Goal: Navigation & Orientation: Find specific page/section

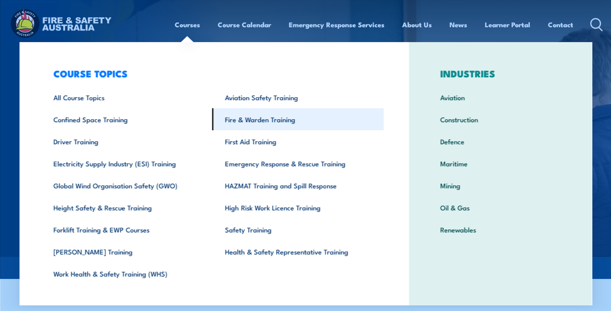
click at [252, 121] on link "Fire & Warden Training" at bounding box center [297, 119] width 171 height 22
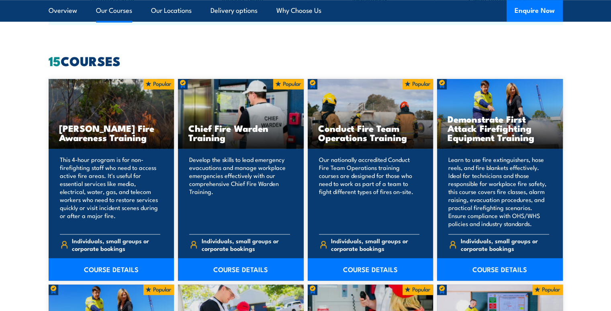
scroll to position [609, 0]
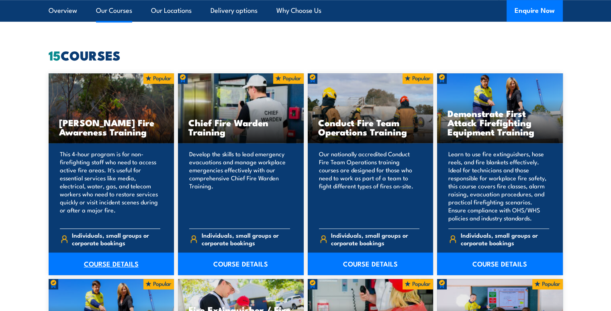
click at [108, 264] on link "COURSE DETAILS" at bounding box center [112, 264] width 126 height 22
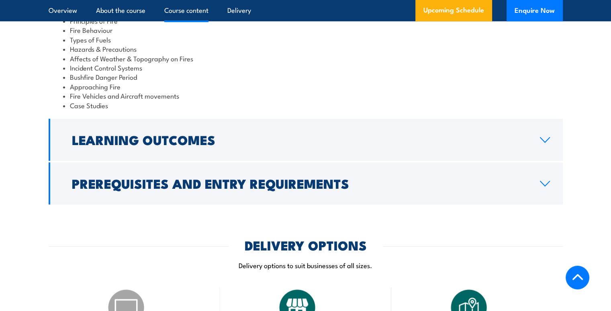
scroll to position [768, 0]
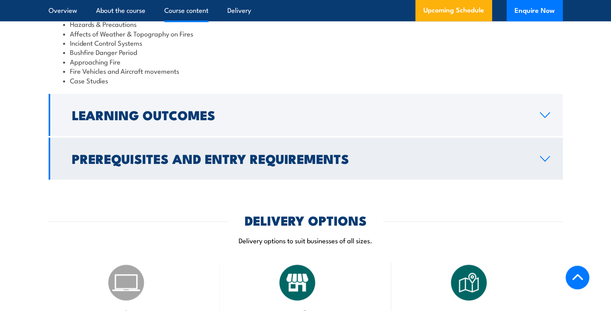
click at [350, 157] on link "Prerequisites and Entry Requirements" at bounding box center [306, 159] width 514 height 42
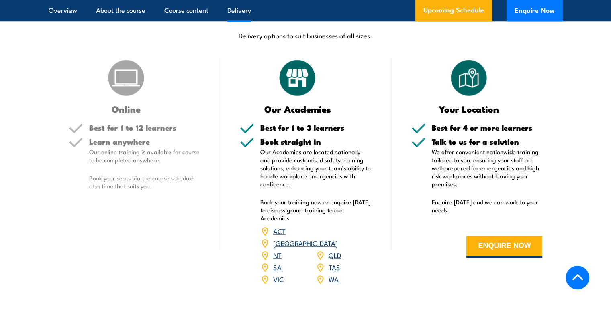
scroll to position [896, 0]
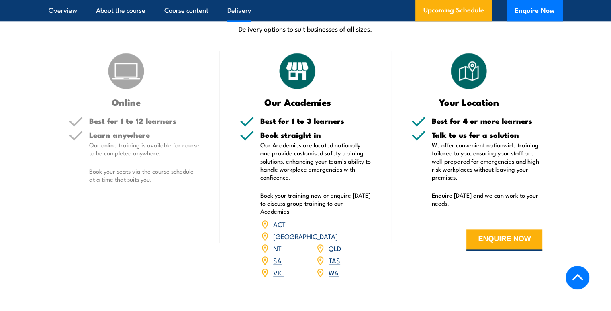
click at [334, 244] on link "QLD" at bounding box center [334, 249] width 12 height 10
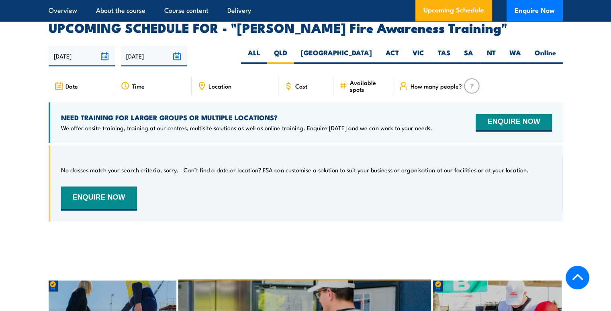
scroll to position [1283, 0]
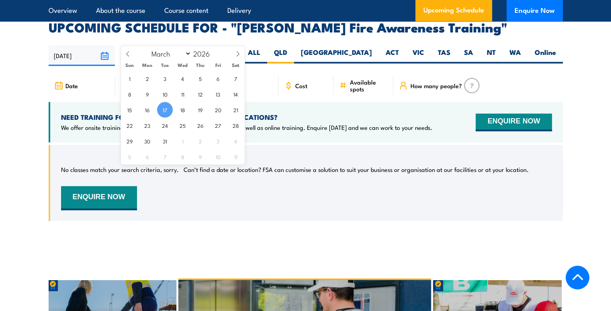
click at [176, 45] on input "[DATE]" at bounding box center [154, 55] width 66 height 20
click at [187, 55] on select "January February March April May June July August September October November De…" at bounding box center [169, 53] width 44 height 10
select select "10"
click at [148, 48] on select "January February March April May June July August September October November De…" at bounding box center [169, 53] width 44 height 10
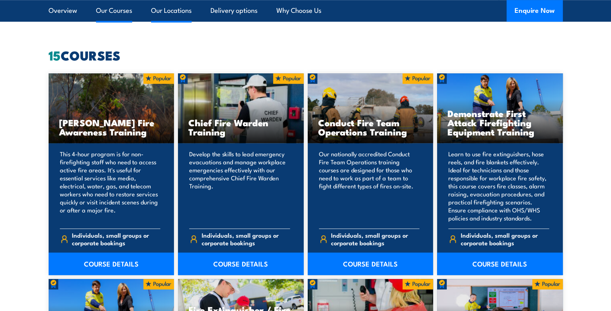
click at [175, 10] on link "Our Locations" at bounding box center [171, 10] width 41 height 21
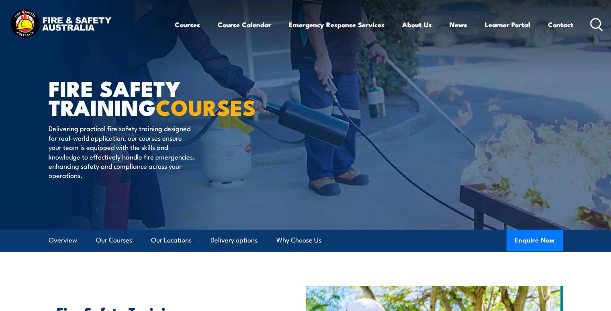
click at [584, 6] on header "Courses Course Calendar Emergency Response Services Services Overview Emergency…" at bounding box center [305, 24] width 611 height 49
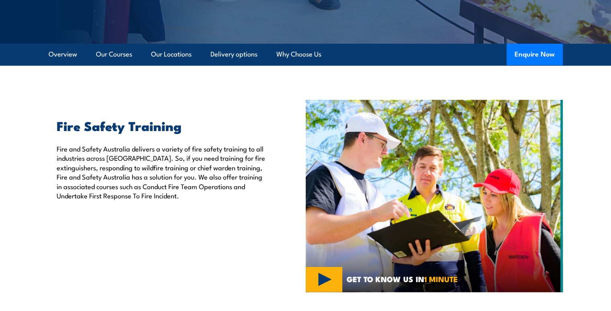
scroll to position [146, 0]
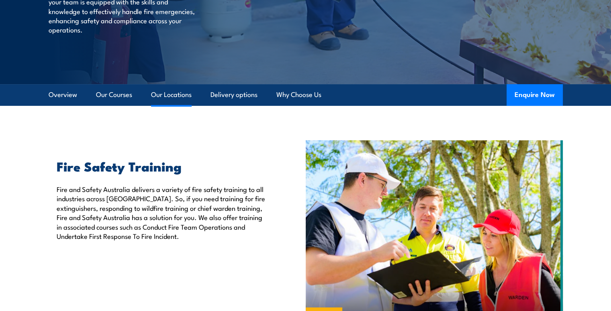
click at [172, 98] on link "Our Locations" at bounding box center [171, 94] width 41 height 21
click at [175, 99] on link "Our Locations" at bounding box center [171, 94] width 41 height 21
click at [174, 96] on link "Our Locations" at bounding box center [171, 94] width 41 height 21
